Goal: Transaction & Acquisition: Purchase product/service

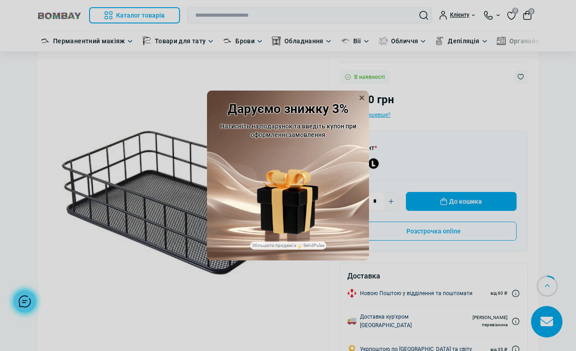
click at [361, 100] on icon at bounding box center [362, 97] width 4 height 4
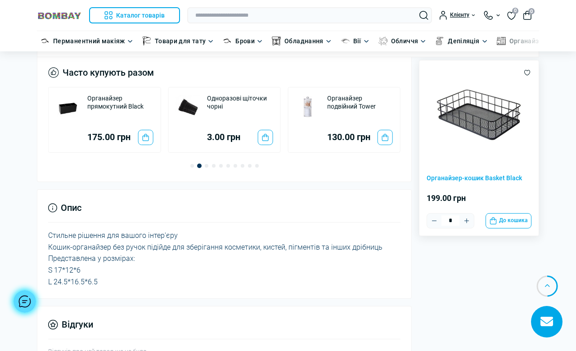
scroll to position [521, 0]
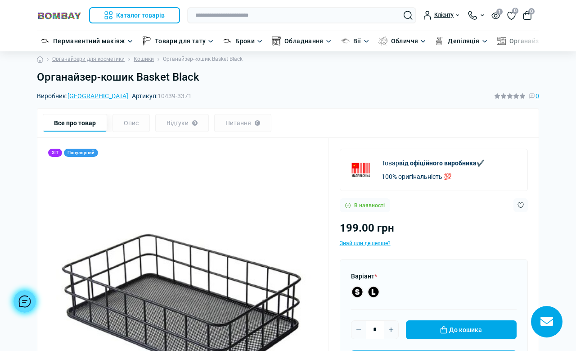
scroll to position [4, 0]
click at [449, 336] on button "До кошика" at bounding box center [461, 329] width 111 height 19
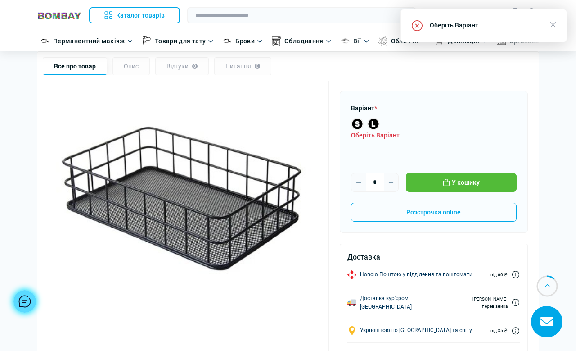
scroll to position [173, 0]
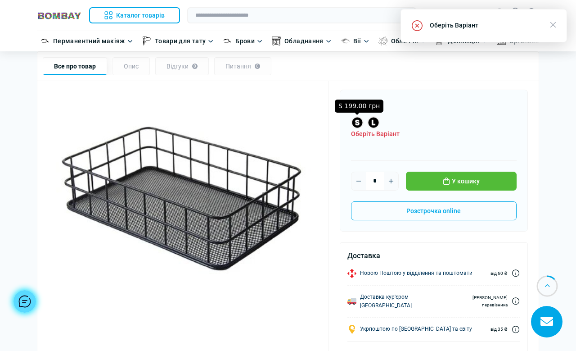
click at [356, 122] on label "S 199.00 грн" at bounding box center [357, 122] width 13 height 13
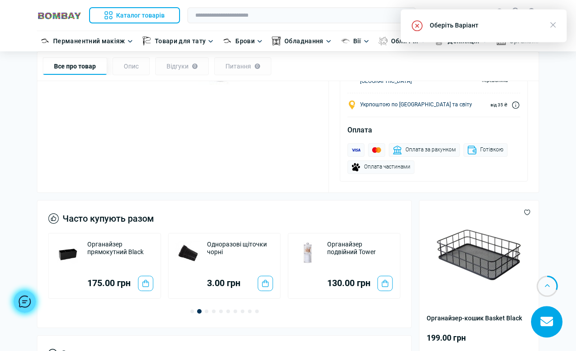
scroll to position [396, 0]
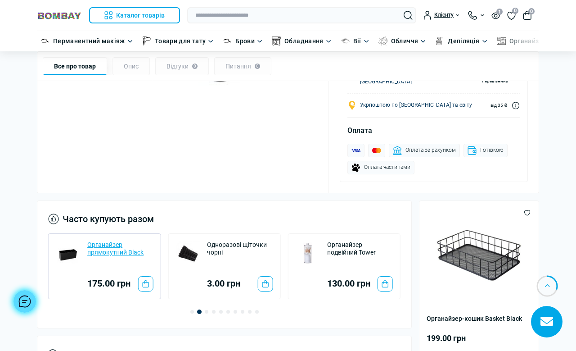
click at [104, 246] on link "Органайзер прямокутний Black" at bounding box center [120, 249] width 66 height 16
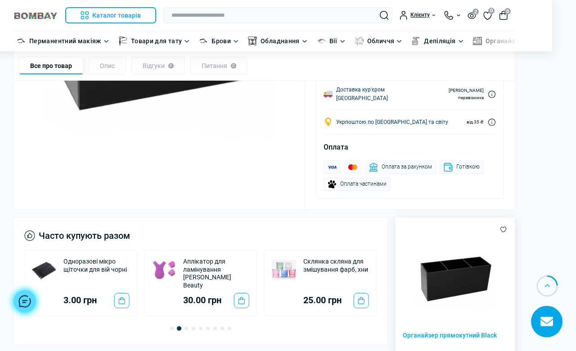
scroll to position [310, 24]
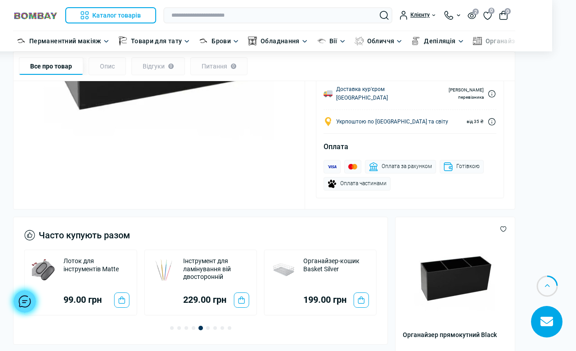
click at [285, 262] on img "7 / 11" at bounding box center [284, 269] width 24 height 24
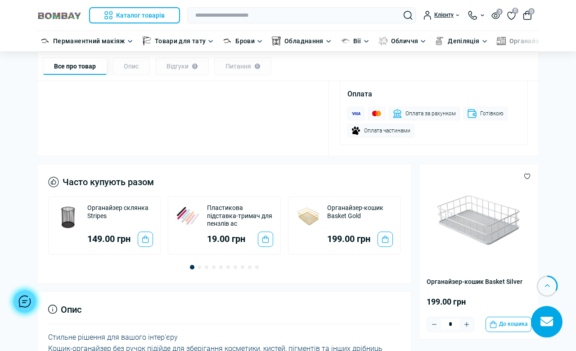
scroll to position [411, 0]
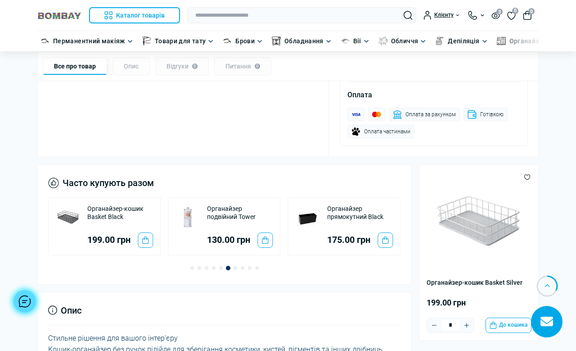
click at [306, 205] on img "8 / 12" at bounding box center [308, 217] width 24 height 24
